Goal: Obtain resource: Obtain resource

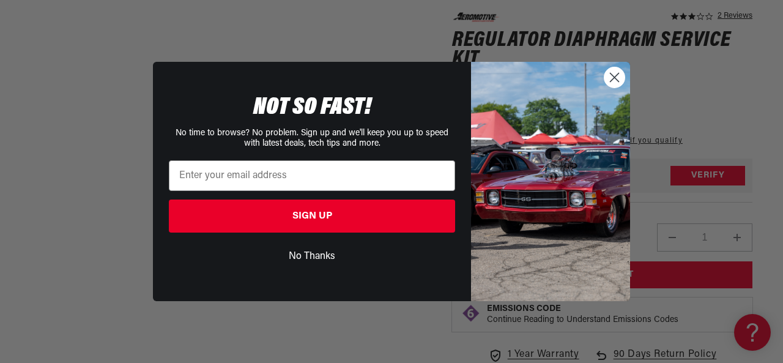
click at [617, 76] on circle "Close dialog" at bounding box center [615, 77] width 20 height 20
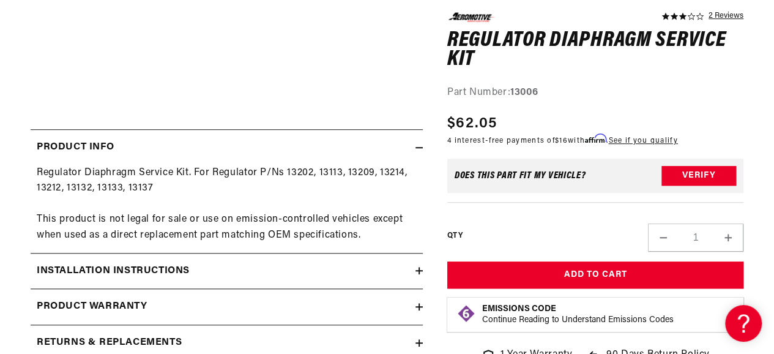
scroll to position [486, 0]
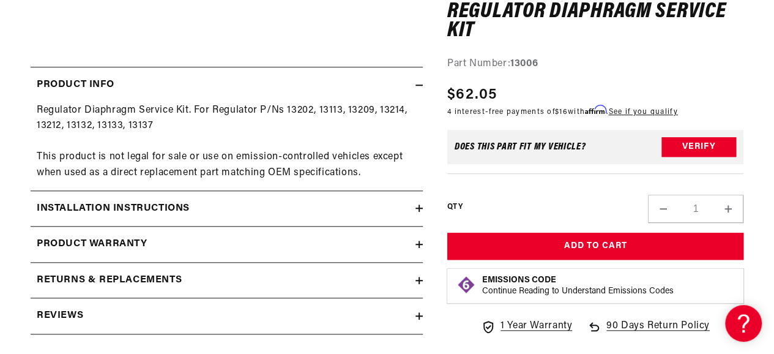
click at [423, 203] on div "3.0 star rating 2 Reviews Regulator Diaphragm Service Kit Regulator Diaphragm S…" at bounding box center [583, 15] width 321 height 662
click at [416, 204] on icon at bounding box center [418, 207] width 7 height 7
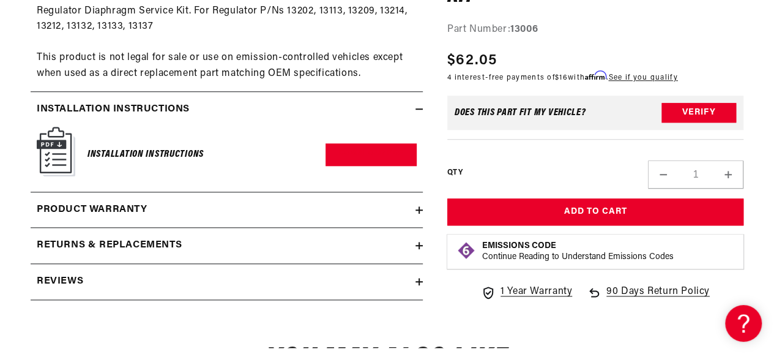
scroll to position [608, 0]
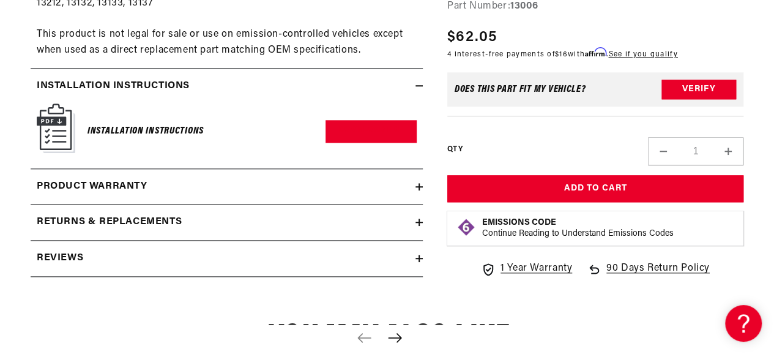
click at [154, 127] on h6 "Installation Instructions" at bounding box center [145, 131] width 116 height 17
click at [50, 127] on img at bounding box center [56, 128] width 39 height 50
click at [368, 132] on link "Download PDF" at bounding box center [371, 131] width 91 height 23
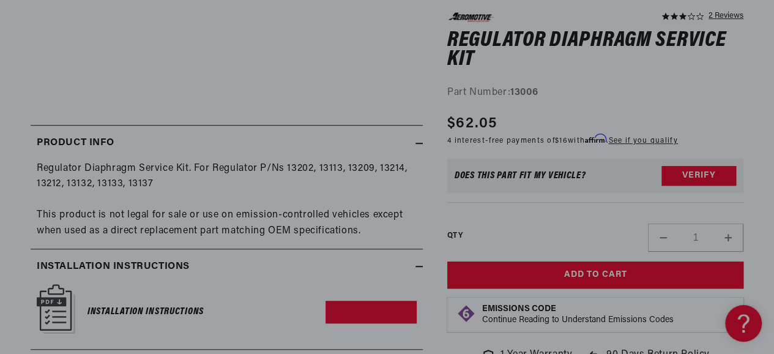
scroll to position [428, 0]
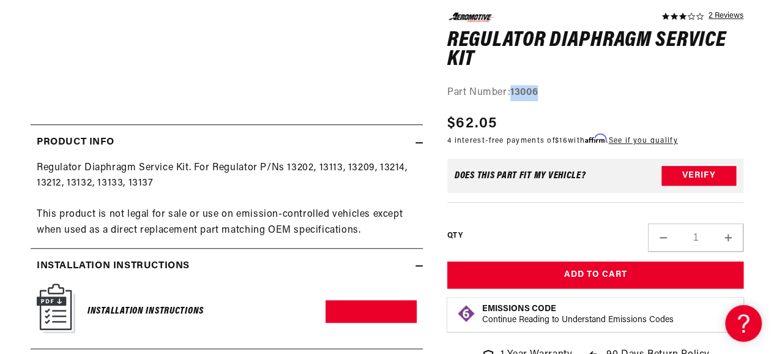
drag, startPoint x: 512, startPoint y: 89, endPoint x: 549, endPoint y: 89, distance: 36.7
click at [549, 89] on div "Part Number: 13006" at bounding box center [595, 92] width 296 height 16
copy strong "13006"
